Goal: Check status

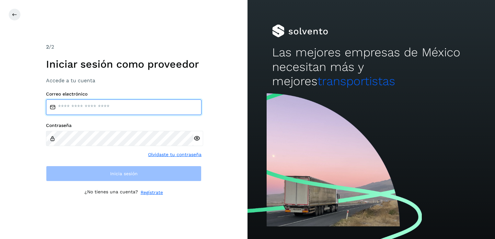
type input "**********"
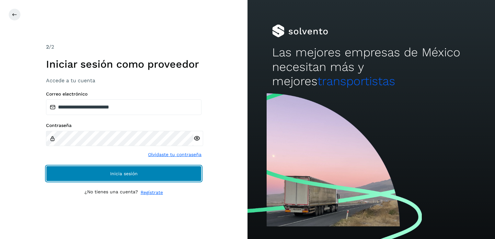
click at [185, 174] on button "Inicia sesión" at bounding box center [124, 174] width 156 height 16
click at [143, 173] on button "Inicia sesión" at bounding box center [124, 174] width 156 height 16
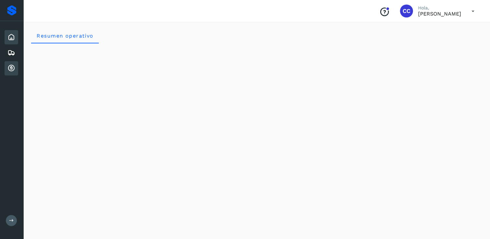
click at [11, 66] on icon at bounding box center [11, 69] width 8 height 8
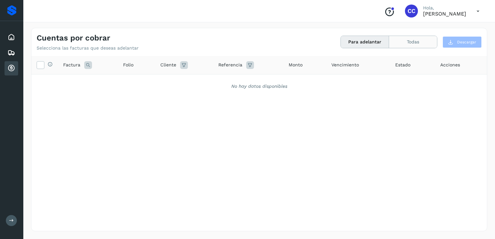
click at [419, 41] on button "Todas" at bounding box center [413, 42] width 48 height 12
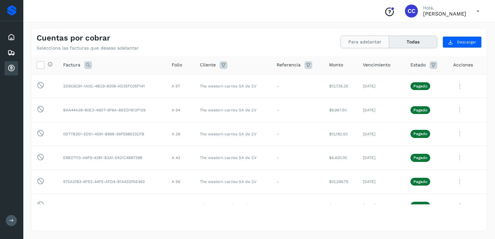
click at [376, 47] on button "Para adelantar" at bounding box center [365, 42] width 48 height 12
